Goal: Use online tool/utility: Utilize a website feature to perform a specific function

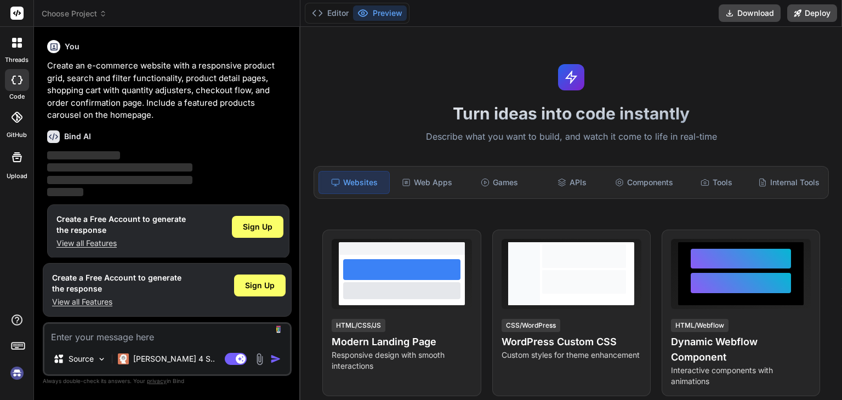
scroll to position [4, 0]
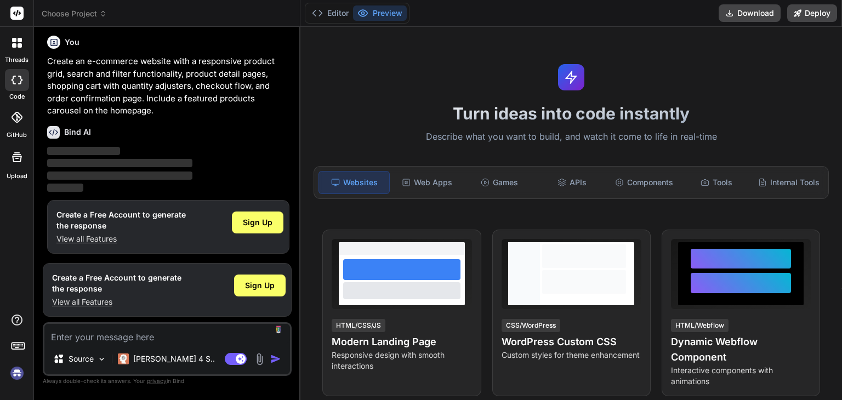
type textarea "x"
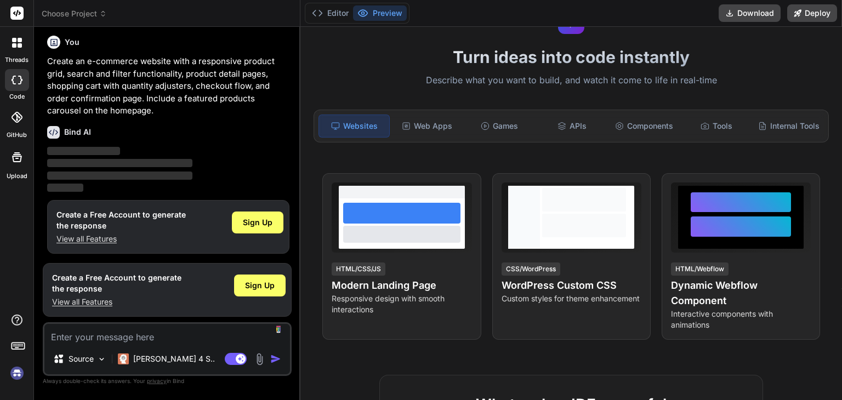
scroll to position [0, 0]
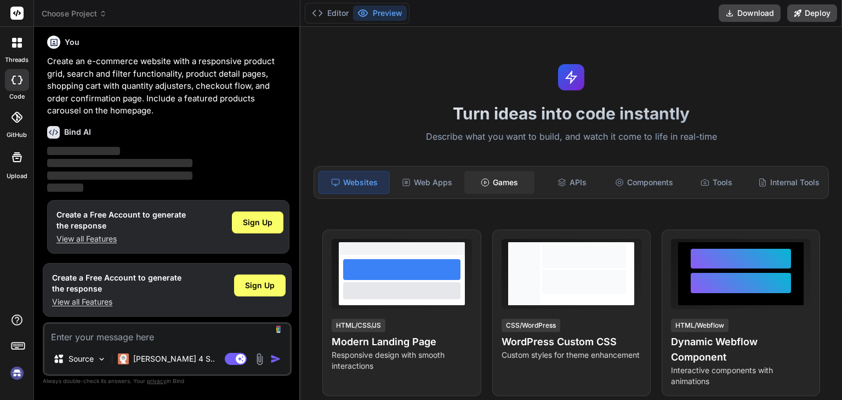
click at [470, 175] on div "Games" at bounding box center [499, 182] width 70 height 23
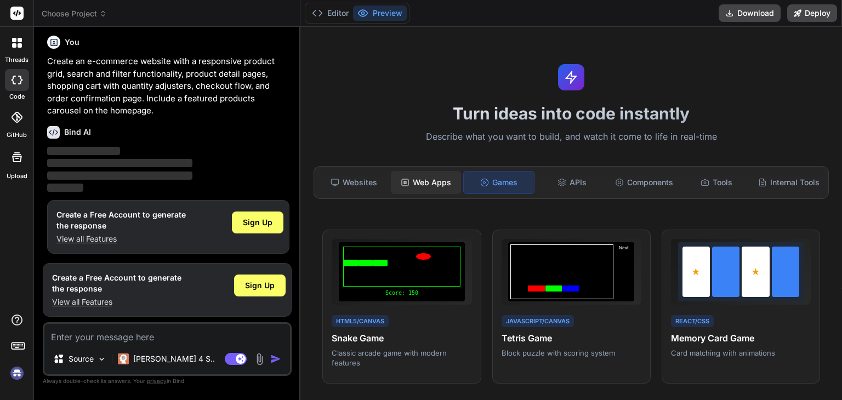
click at [443, 182] on div "Web Apps" at bounding box center [426, 182] width 70 height 23
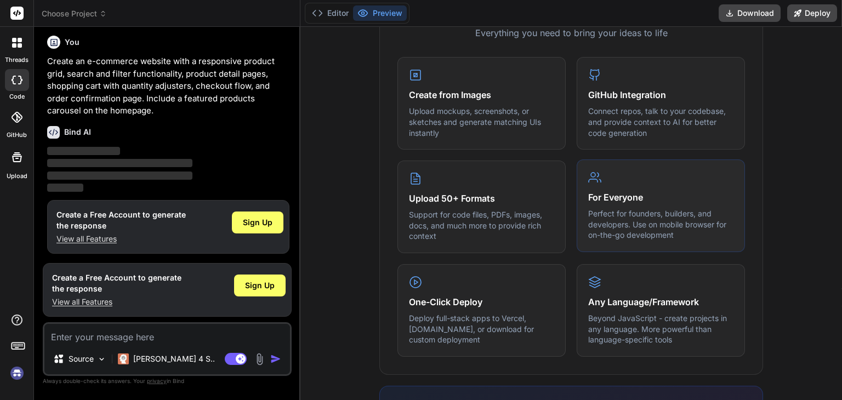
scroll to position [438, 0]
click at [221, 150] on p "‌" at bounding box center [168, 151] width 242 height 13
click at [11, 40] on div at bounding box center [16, 42] width 23 height 23
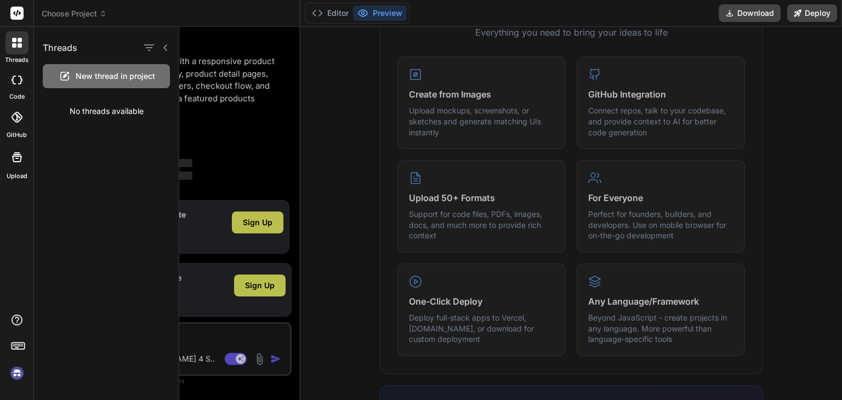
click at [20, 12] on rect at bounding box center [16, 13] width 13 height 13
click at [221, 99] on div at bounding box center [510, 213] width 663 height 373
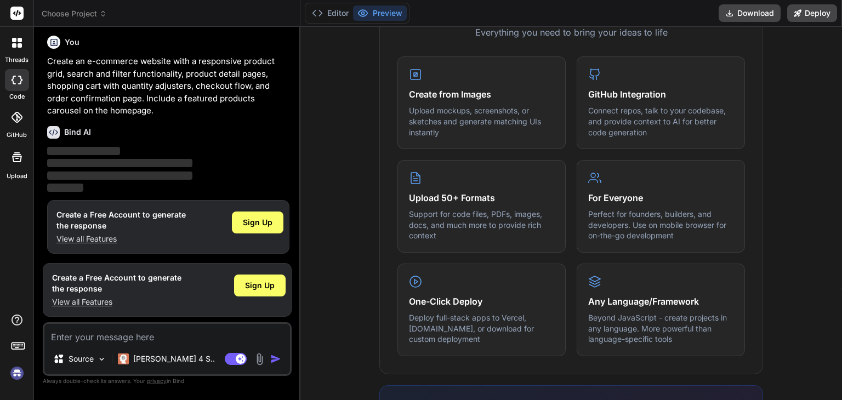
click at [15, 14] on icon at bounding box center [16, 13] width 13 height 13
click at [386, 12] on button "Preview" at bounding box center [380, 12] width 54 height 15
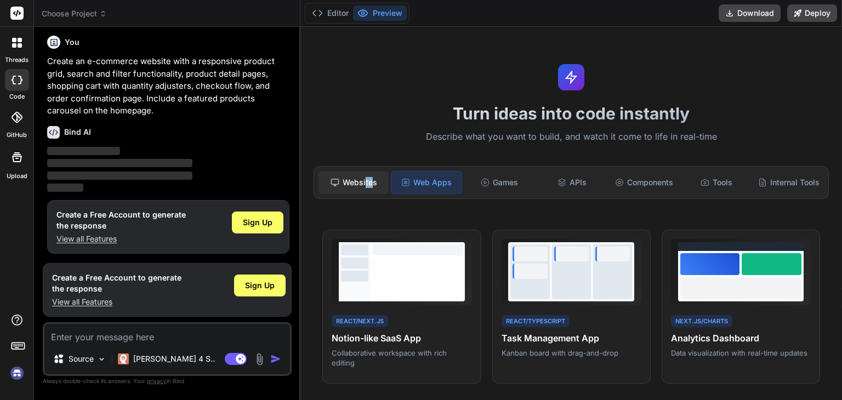
click at [365, 181] on div "Websites" at bounding box center [353, 182] width 70 height 23
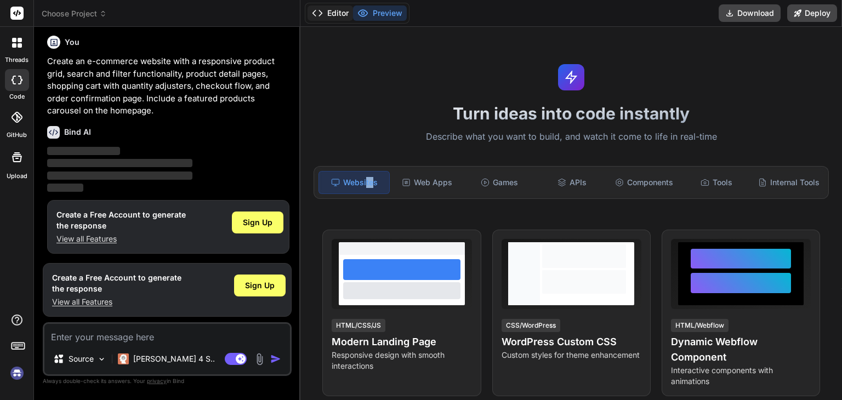
click at [320, 14] on icon at bounding box center [317, 13] width 11 height 11
